Goal: Task Accomplishment & Management: Manage account settings

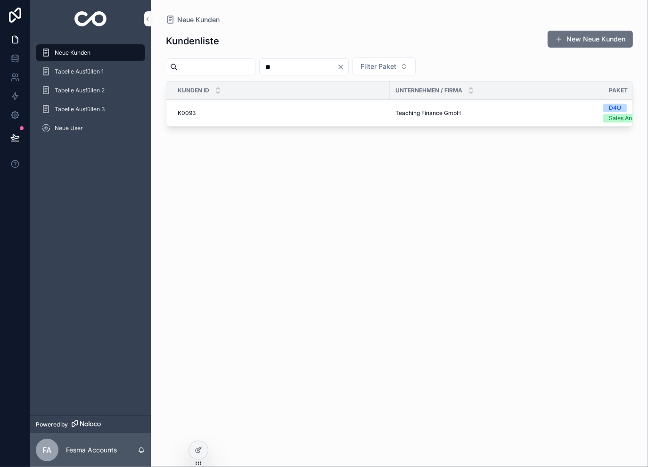
click at [337, 66] on input "**" at bounding box center [297, 66] width 77 height 13
type input "***"
click at [427, 110] on span "Secret Creators GmbH" at bounding box center [425, 113] width 61 height 8
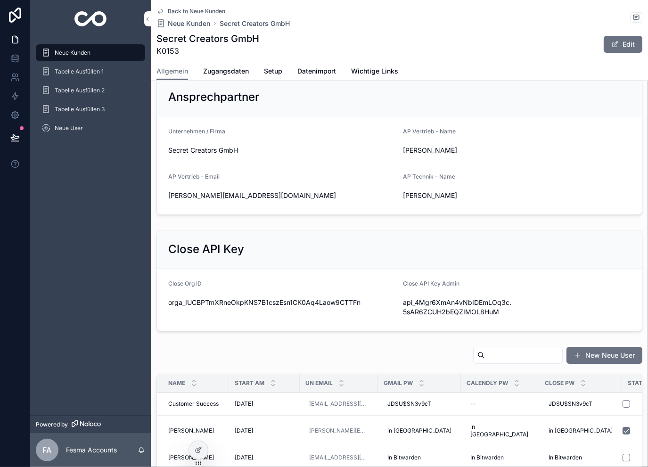
scroll to position [219, 0]
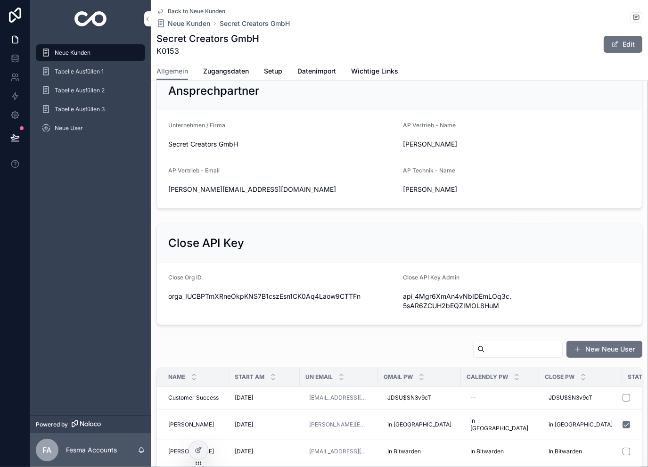
click at [236, 73] on span "Zugangsdaten" at bounding box center [226, 70] width 46 height 9
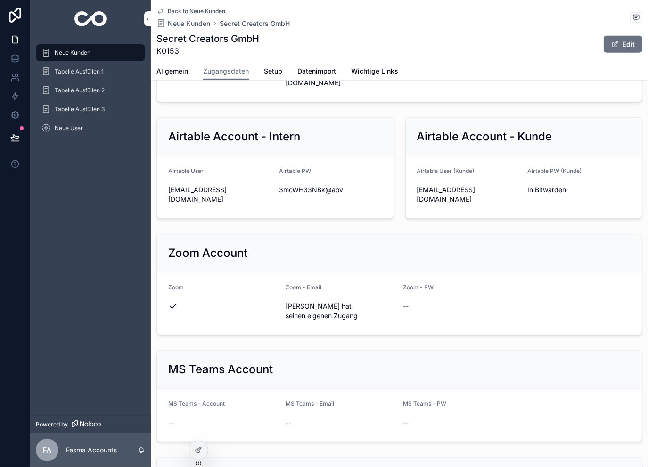
scroll to position [906, 0]
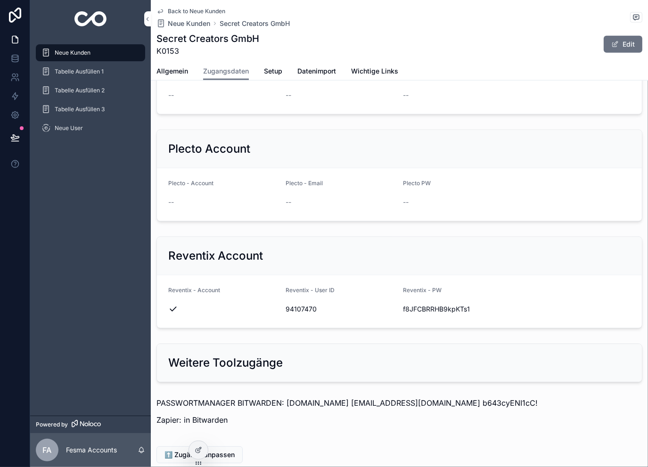
drag, startPoint x: 430, startPoint y: 152, endPoint x: 416, endPoint y: 373, distance: 221.8
drag, startPoint x: 518, startPoint y: 338, endPoint x: 454, endPoint y: 347, distance: 64.2
click at [454, 397] on p "PASSWORTMANAGER BITWARDEN: [DOMAIN_NAME] [EMAIL_ADDRESS][DOMAIN_NAME] b643cyENI…" at bounding box center [399, 402] width 486 height 11
copy p "b643cyENI1cC!"
click at [546, 275] on form "Reventix - Account Reventix - User ID 94107470 Reventix - PW [SECURITY_DATA]" at bounding box center [399, 301] width 485 height 53
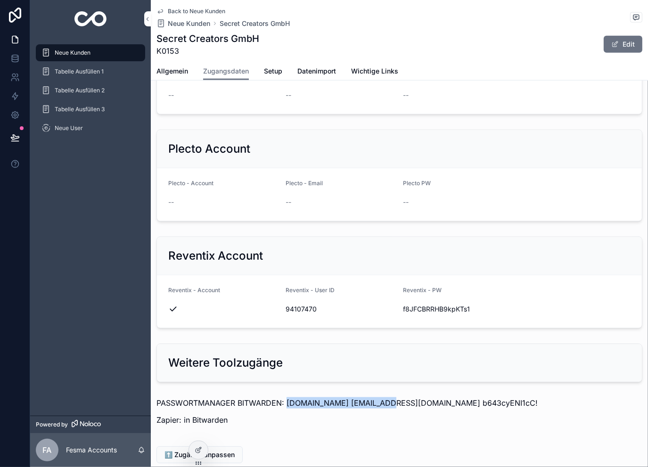
drag, startPoint x: 287, startPoint y: 343, endPoint x: 377, endPoint y: 346, distance: 90.0
click at [377, 397] on p "PASSWORTMANAGER BITWARDEN: [DOMAIN_NAME] [EMAIL_ADDRESS][DOMAIN_NAME] b643cyENI…" at bounding box center [399, 402] width 486 height 11
copy p "[DOMAIN_NAME]"
drag, startPoint x: 381, startPoint y: 343, endPoint x: 405, endPoint y: 345, distance: 24.1
click at [405, 397] on p "PASSWORTMANAGER BITWARDEN: [DOMAIN_NAME] [EMAIL_ADDRESS][DOMAIN_NAME] b643cyENI…" at bounding box center [399, 402] width 486 height 11
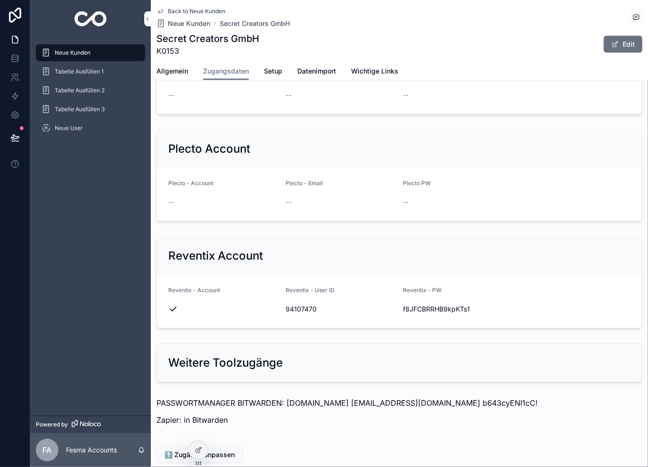
click at [381, 397] on p "PASSWORTMANAGER BITWARDEN: [DOMAIN_NAME] [EMAIL_ADDRESS][DOMAIN_NAME] b643cyENI…" at bounding box center [399, 402] width 486 height 11
drag, startPoint x: 381, startPoint y: 340, endPoint x: 451, endPoint y: 345, distance: 70.8
click at [451, 397] on p "PASSWORTMANAGER BITWARDEN: [DOMAIN_NAME] [EMAIL_ADDRESS][DOMAIN_NAME] b643cyENI…" at bounding box center [399, 402] width 486 height 11
copy p "[EMAIL_ADDRESS][DOMAIN_NAME]"
click at [186, 12] on span "Back to Neue Kunden" at bounding box center [196, 12] width 57 height 8
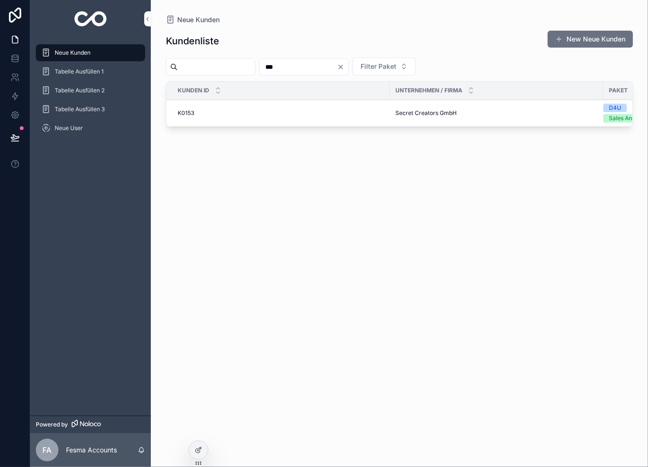
click at [327, 63] on input "***" at bounding box center [297, 66] width 77 height 13
type input "***"
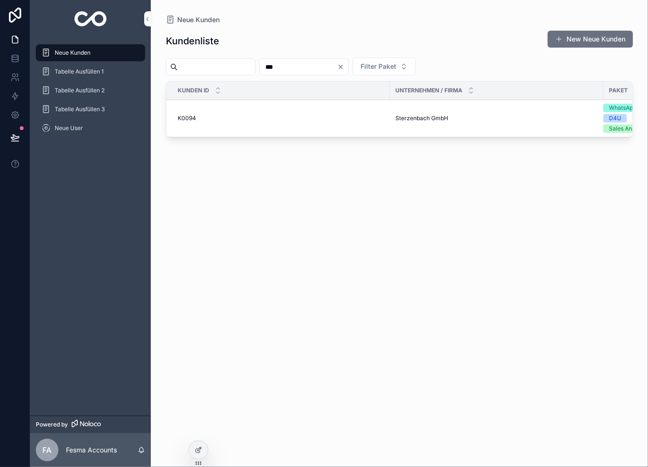
click at [420, 115] on span "Sterzenbach GmbH" at bounding box center [421, 118] width 53 height 8
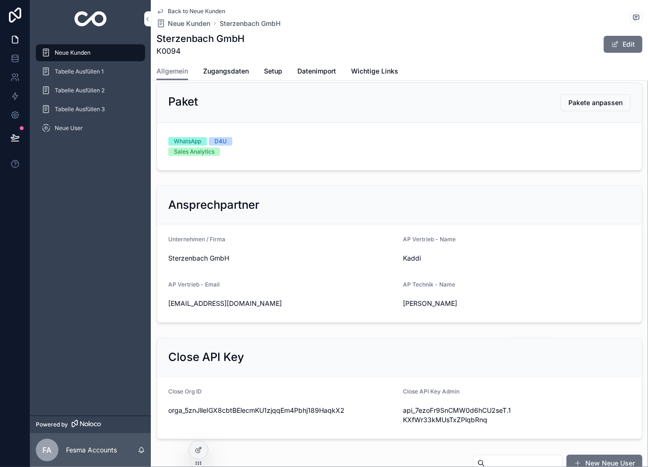
scroll to position [125, 0]
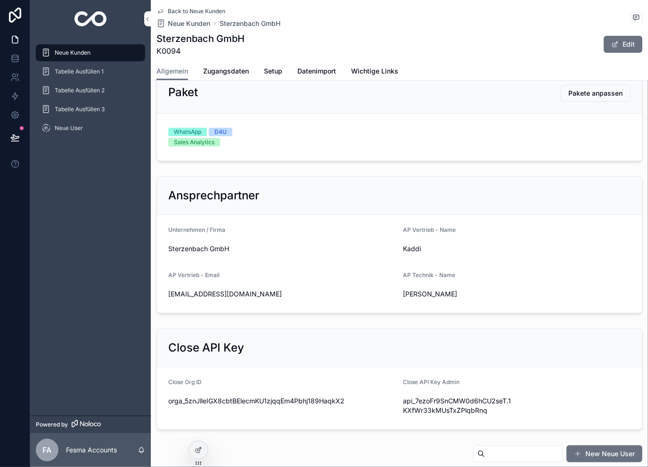
click at [234, 74] on span "Zugangsdaten" at bounding box center [226, 70] width 46 height 9
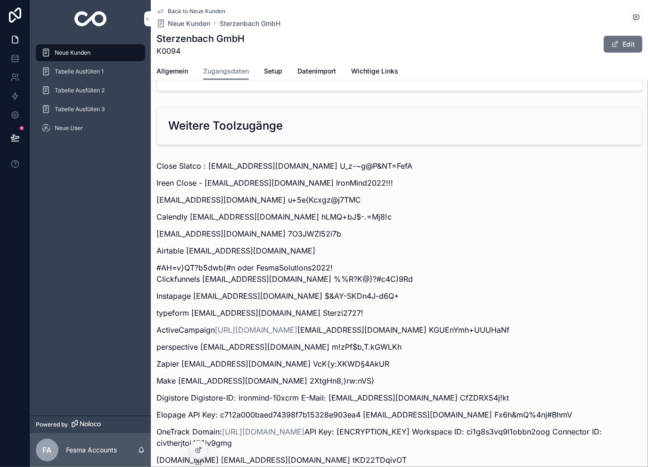
scroll to position [1161, 0]
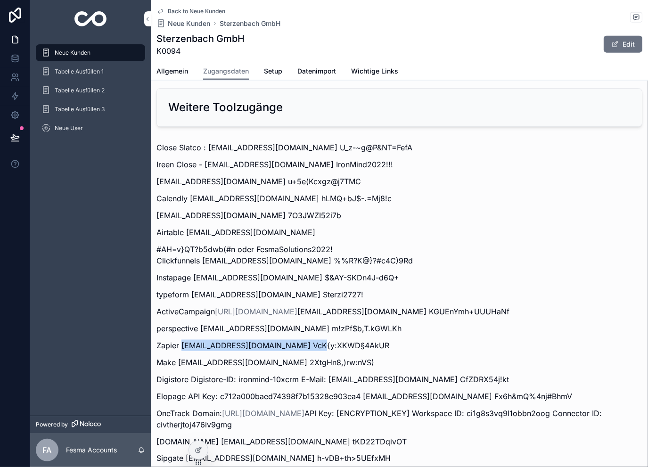
drag, startPoint x: 183, startPoint y: 286, endPoint x: 312, endPoint y: 290, distance: 129.1
click at [312, 340] on p "Zapier [EMAIL_ADDRESS][DOMAIN_NAME] VcK{y:XKWD§4AkUR" at bounding box center [399, 345] width 486 height 11
copy p "[EMAIL_ADDRESS][DOMAIN_NAME]"
drag, startPoint x: 316, startPoint y: 284, endPoint x: 412, endPoint y: 285, distance: 95.1
click at [412, 340] on p "Zapier [EMAIL_ADDRESS][DOMAIN_NAME] VcK{y:XKWD§4AkUR" at bounding box center [399, 345] width 486 height 11
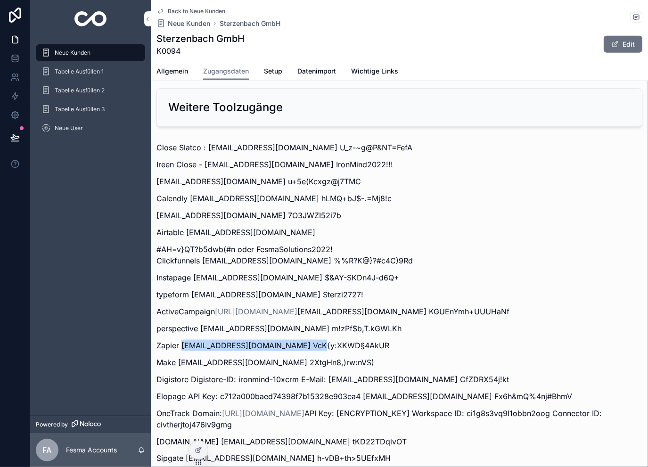
copy p "VcK{y:XKWD§4AkUR"
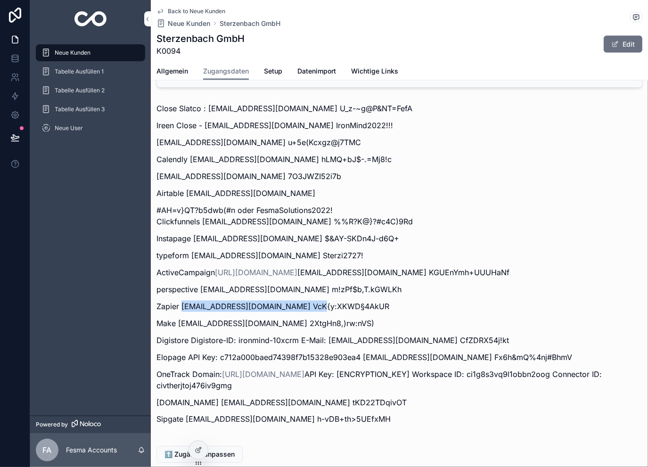
scroll to position [1211, 0]
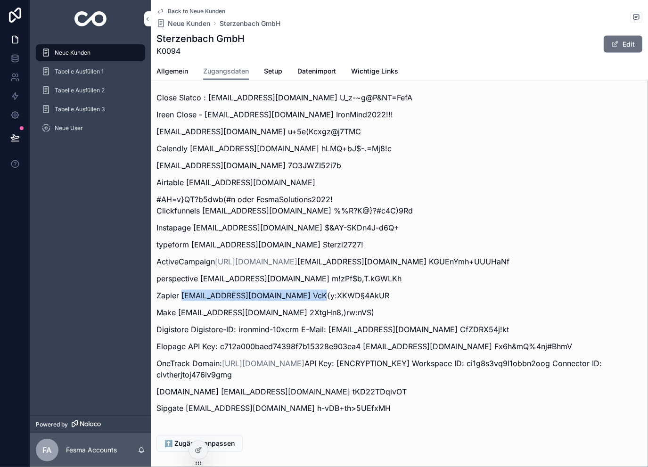
click at [207, 438] on span "⬆️ Zugänge anpassen" at bounding box center [199, 442] width 70 height 9
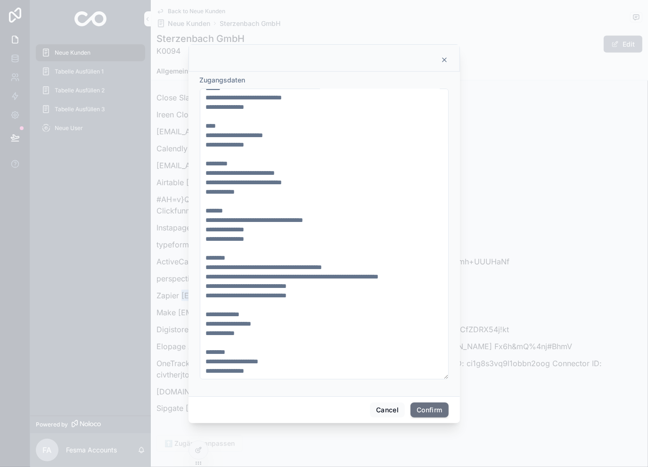
scroll to position [443, 0]
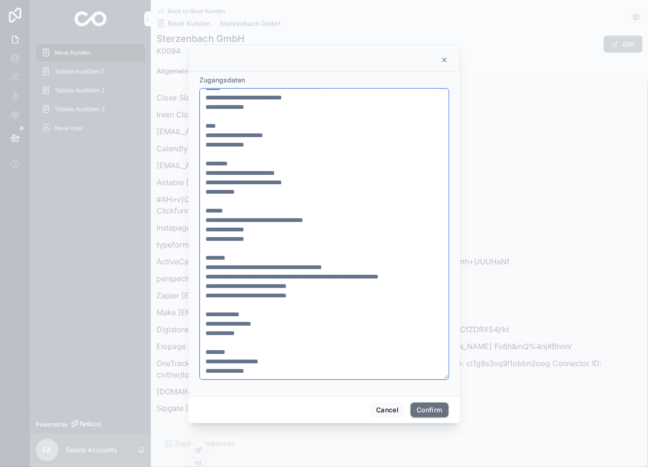
click at [329, 371] on textarea at bounding box center [324, 234] width 249 height 291
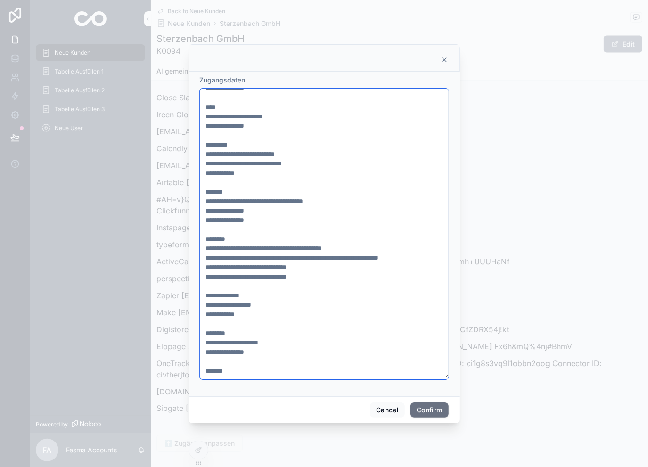
scroll to position [466, 0]
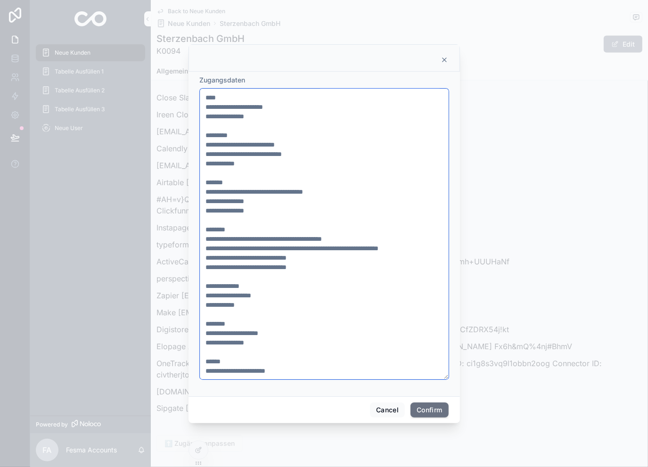
type textarea "**********"
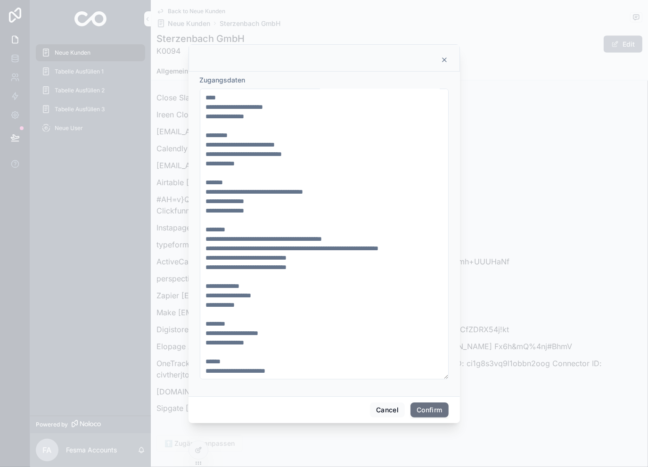
click at [431, 406] on button "Confirm" at bounding box center [429, 409] width 38 height 15
